Goal: Complete application form: Complete application form

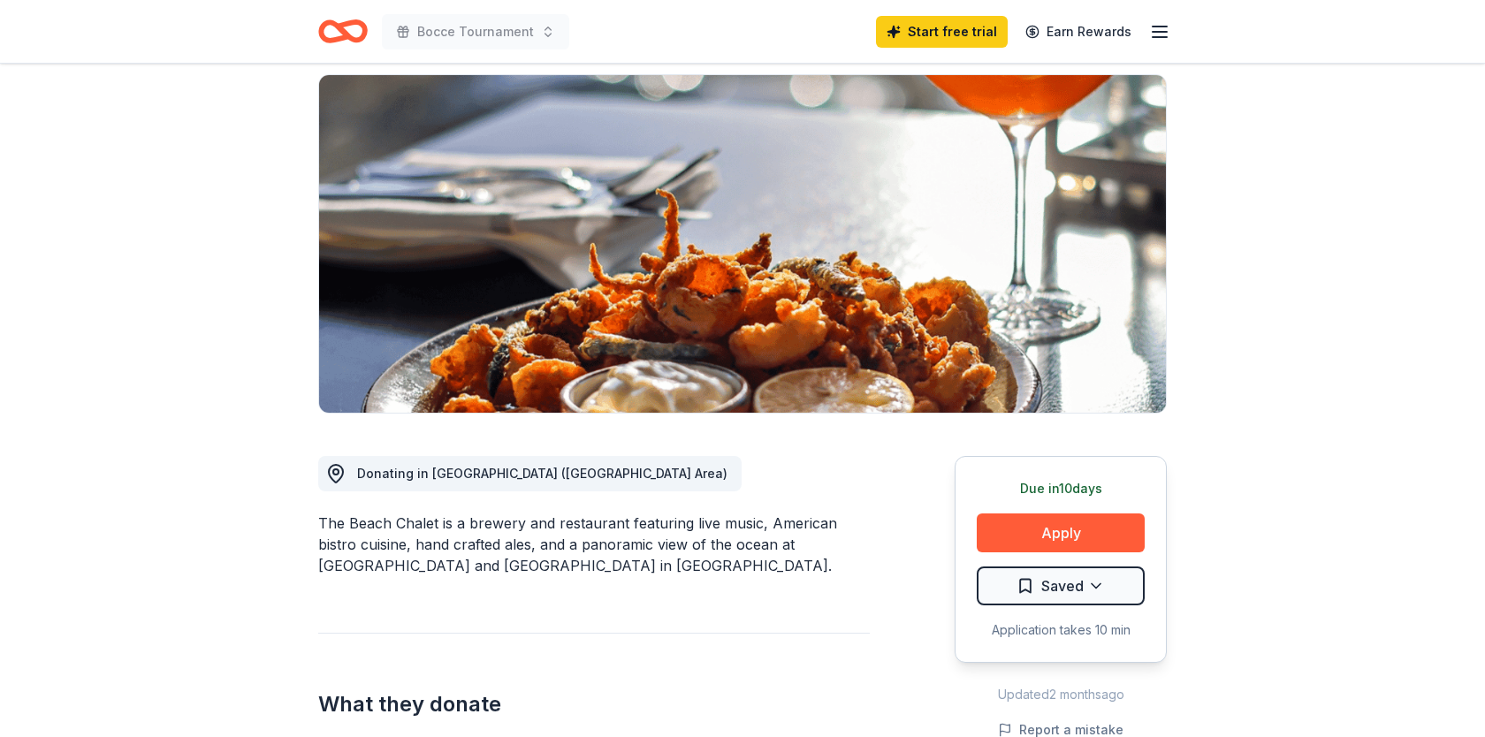
scroll to position [136, 0]
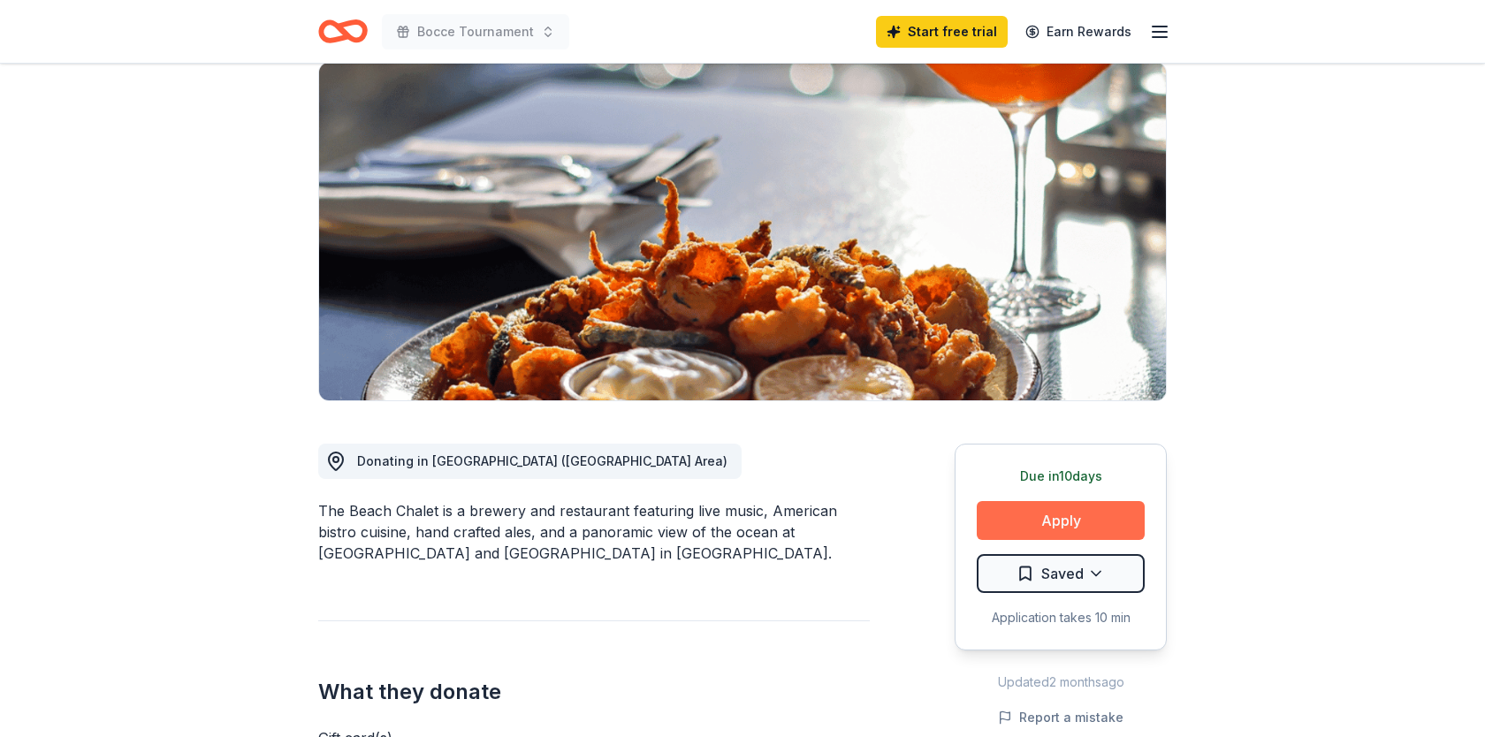
click at [1057, 520] on button "Apply" at bounding box center [1061, 520] width 168 height 39
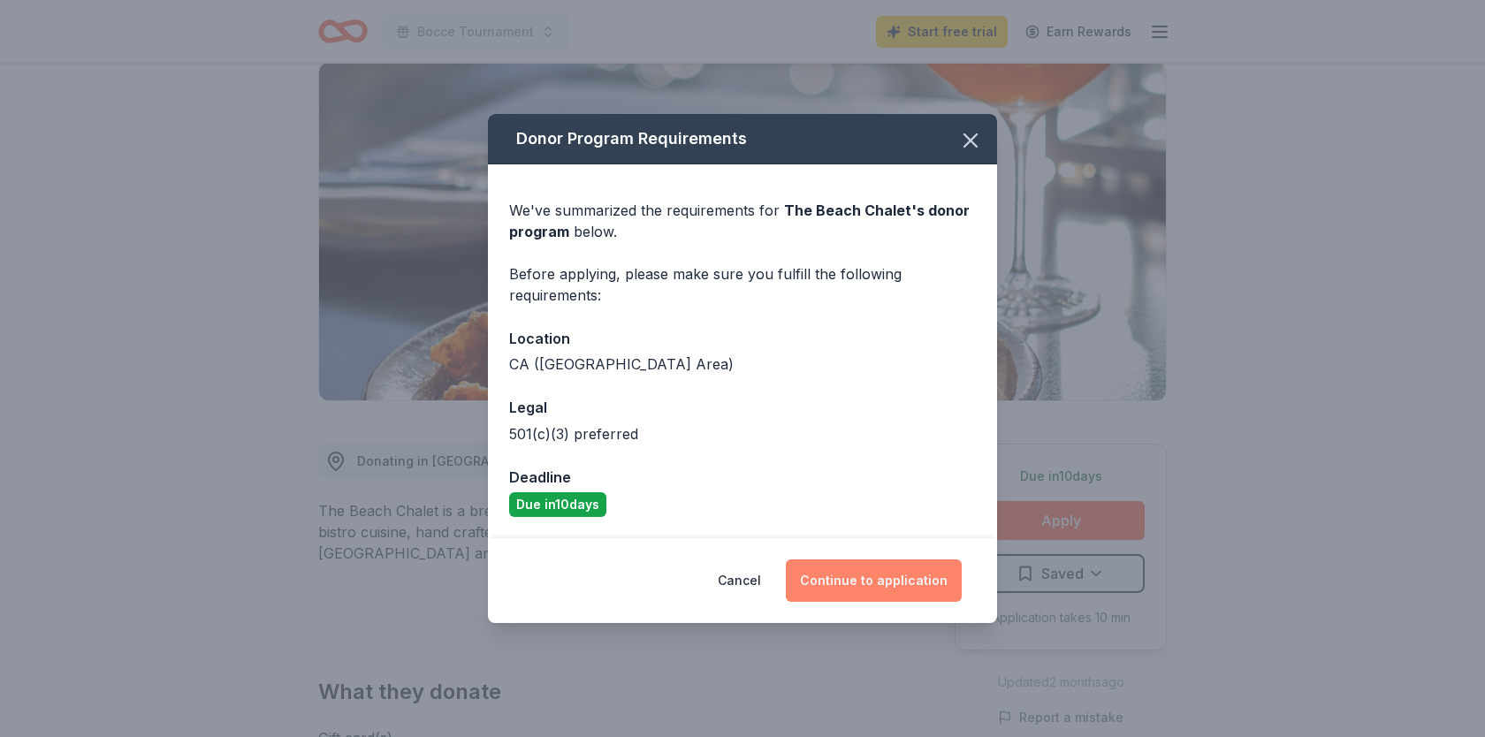
click at [847, 573] on button "Continue to application" at bounding box center [874, 581] width 176 height 42
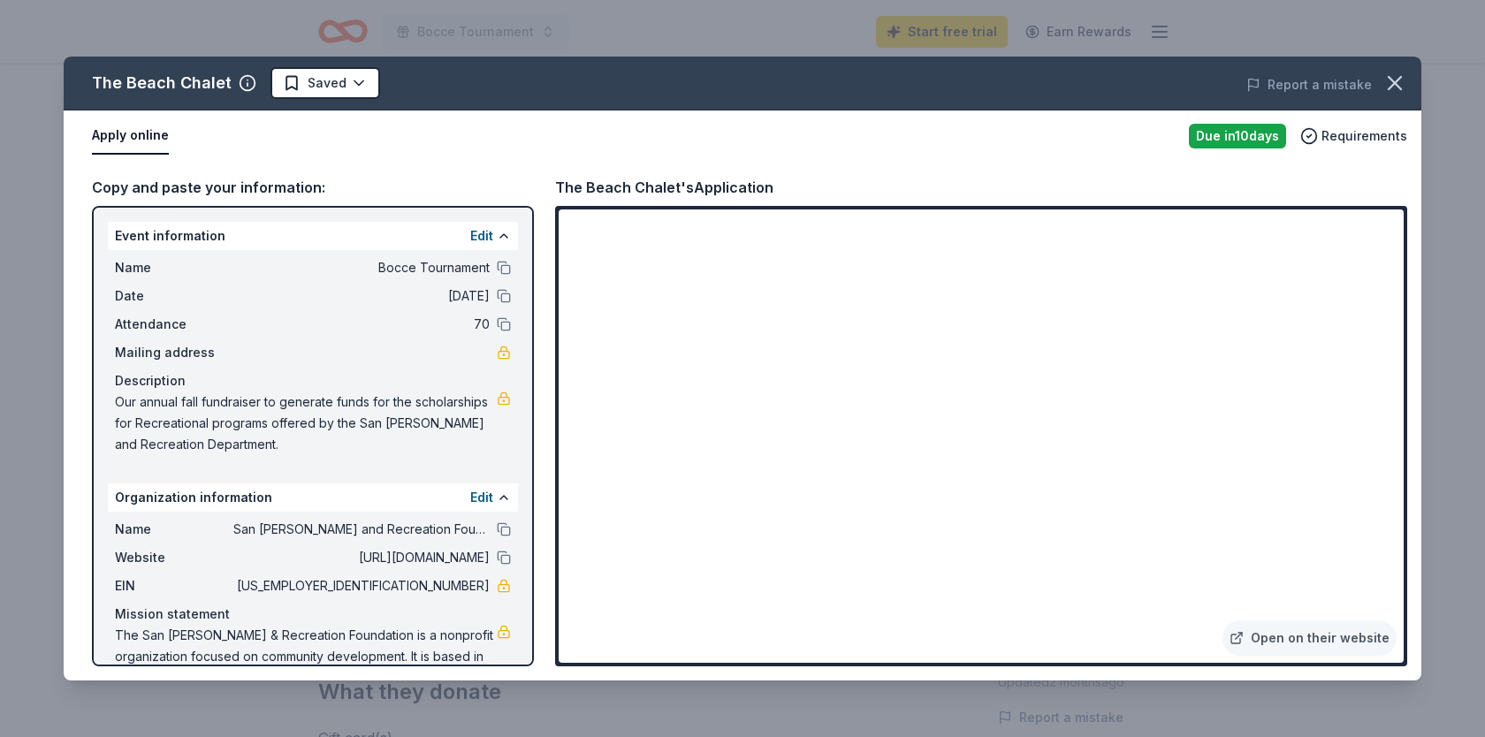
scroll to position [45, 0]
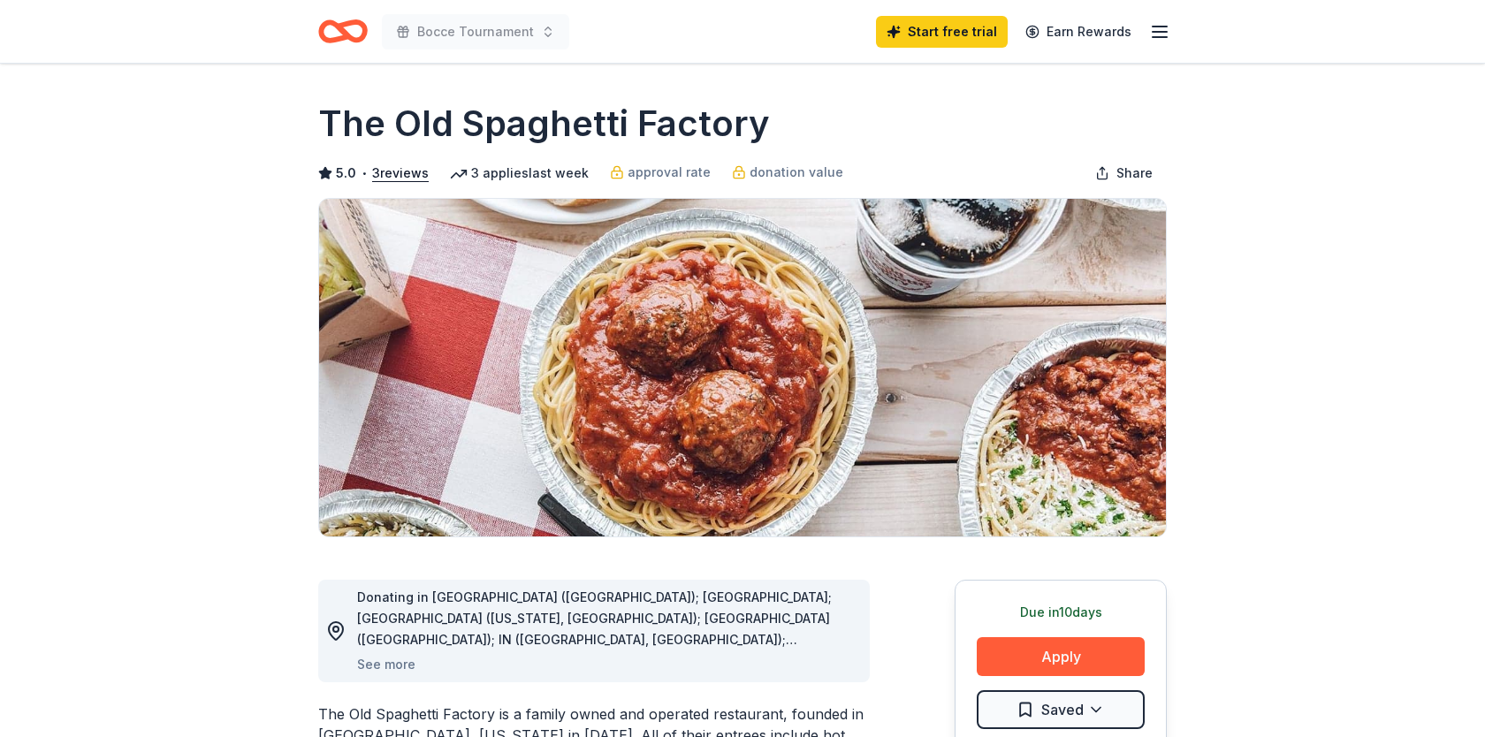
scroll to position [610, 0]
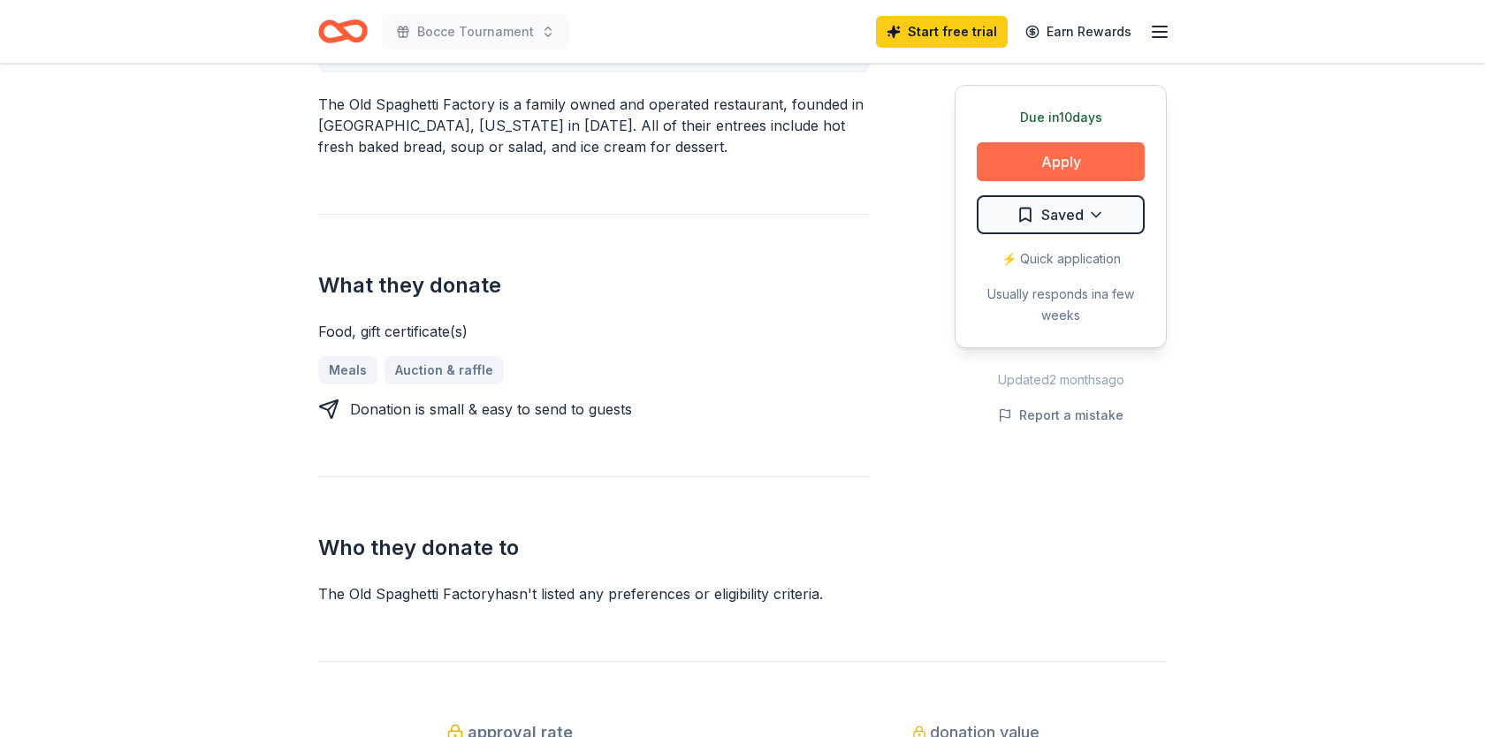
click at [1023, 164] on button "Apply" at bounding box center [1061, 161] width 168 height 39
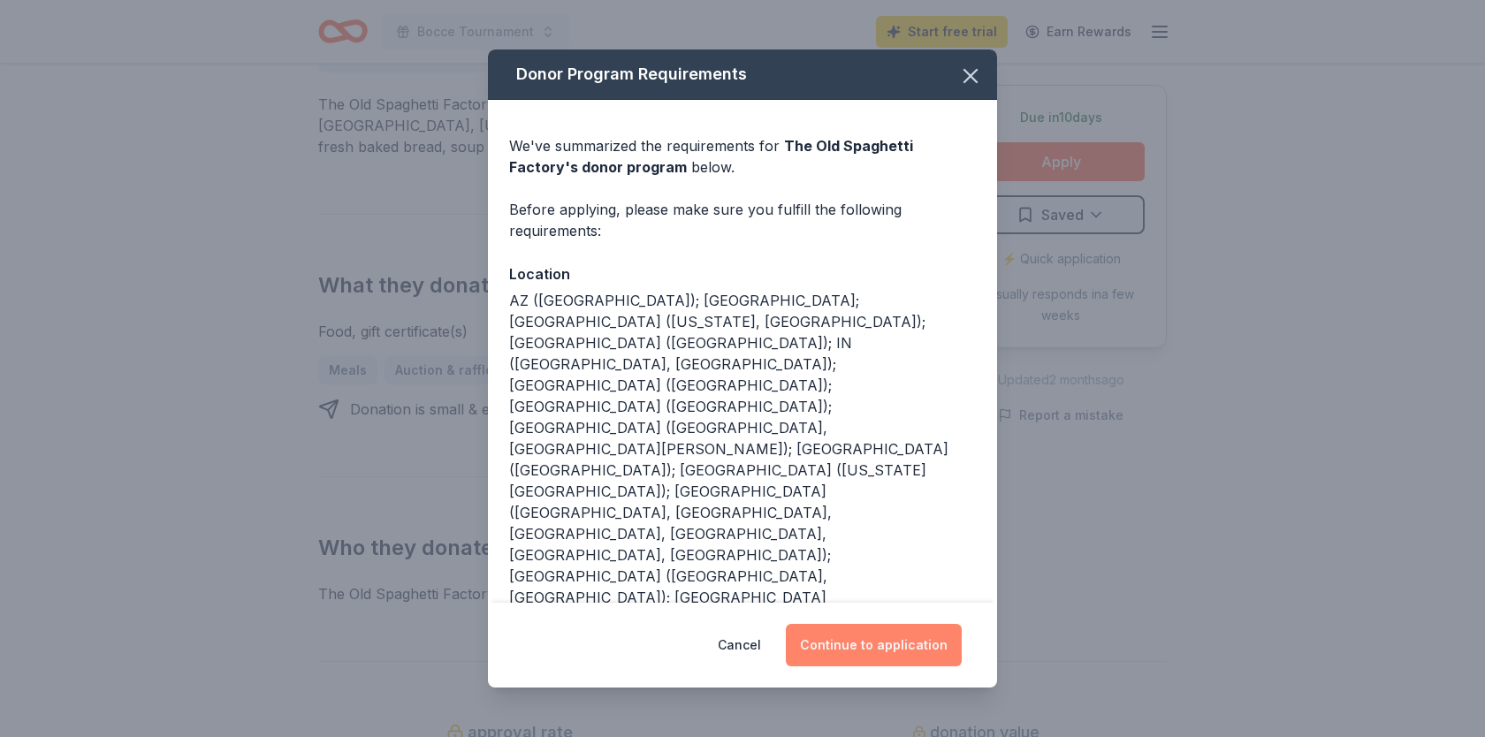
click at [836, 624] on button "Continue to application" at bounding box center [874, 645] width 176 height 42
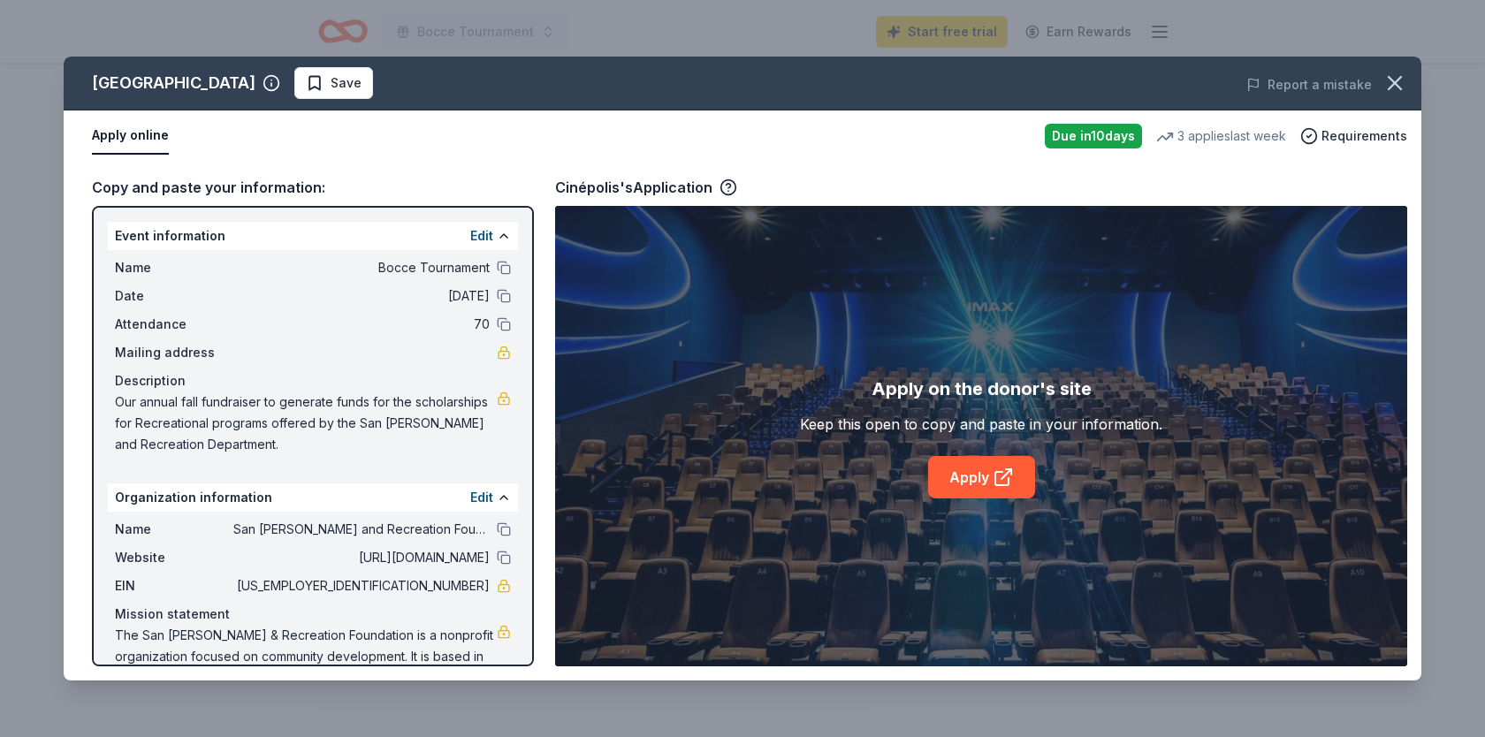
scroll to position [45, 0]
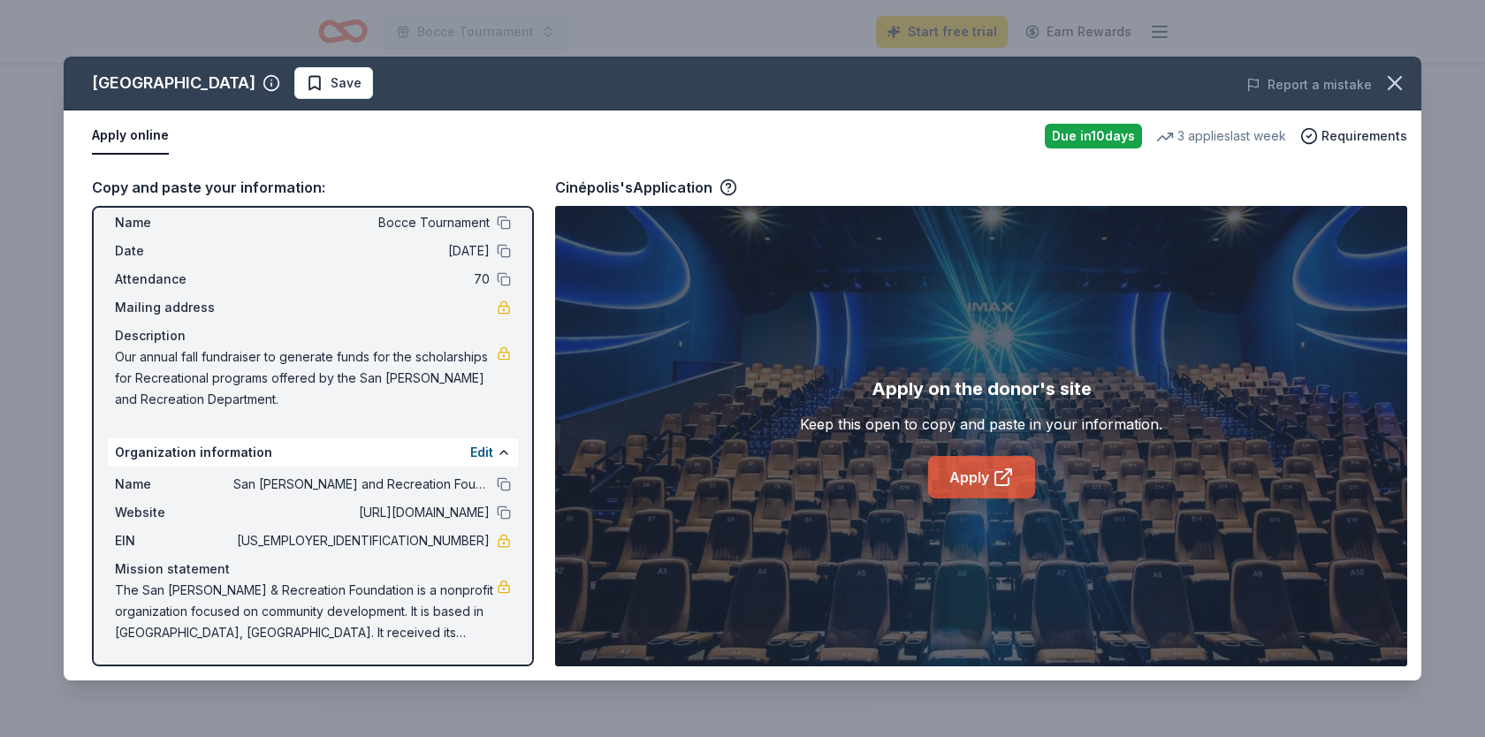
click at [981, 477] on link "Apply" at bounding box center [981, 477] width 107 height 42
